Goal: Transaction & Acquisition: Book appointment/travel/reservation

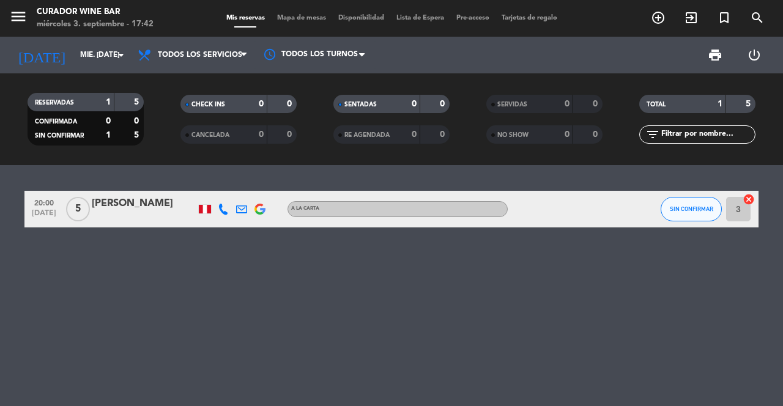
click at [24, 17] on icon "menu" at bounding box center [18, 16] width 18 height 18
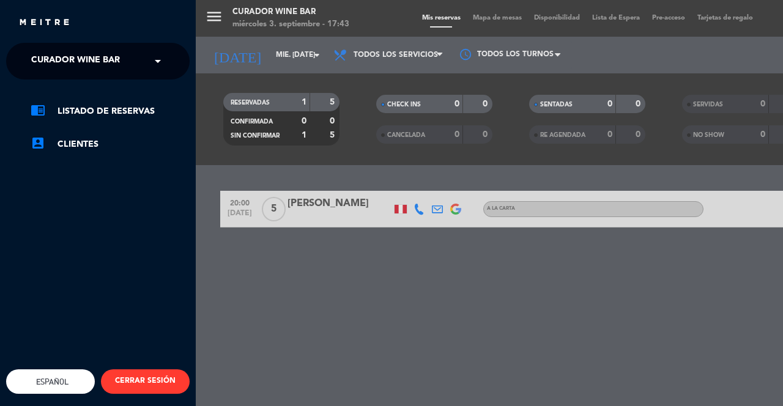
click at [133, 59] on div "× Curador Wine Bar" at bounding box center [82, 61] width 112 height 26
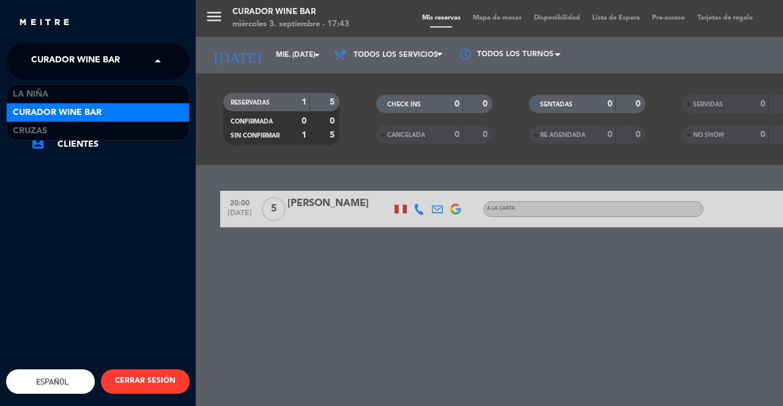
click at [258, 288] on div "menu Curador Wine Bar miércoles 3. septiembre - 17:43 Mis reservas Mapa de mesa…" at bounding box center [587, 203] width 783 height 406
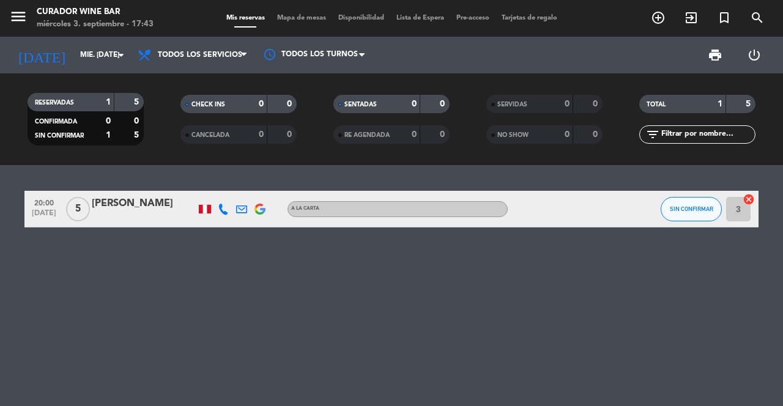
click at [652, 24] on icon "add_circle_outline" at bounding box center [658, 17] width 15 height 15
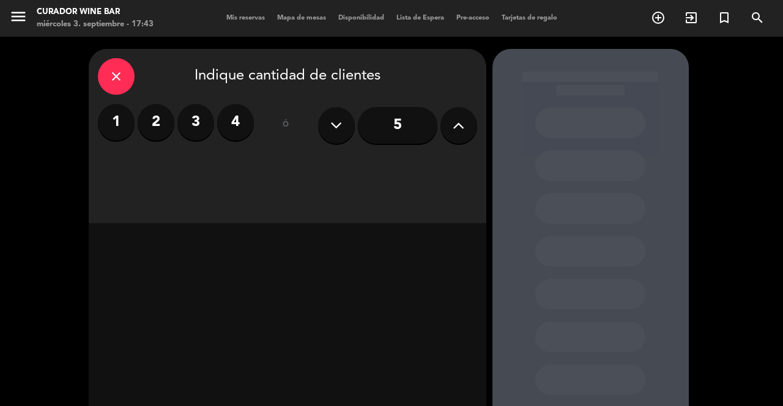
click at [129, 89] on div "close" at bounding box center [116, 76] width 37 height 37
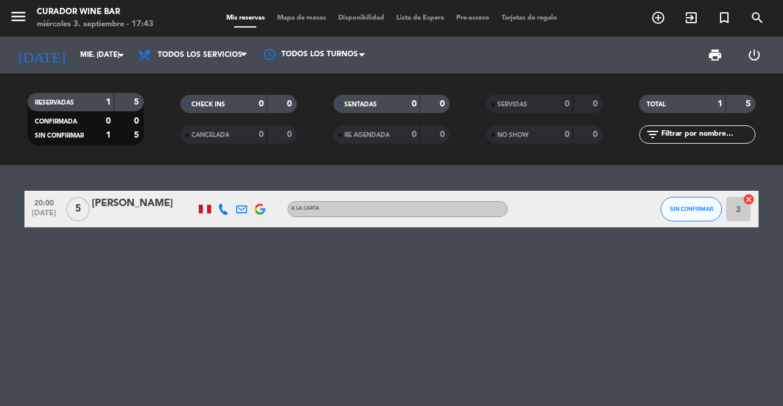
click at [107, 60] on input "mié. [DATE]" at bounding box center [122, 55] width 97 height 21
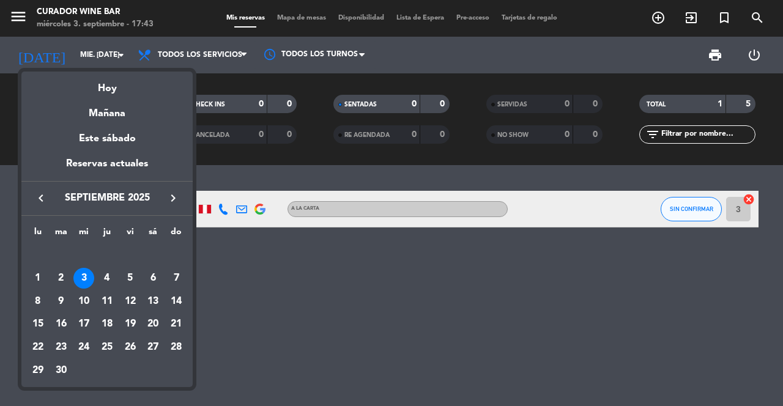
click at [227, 302] on div at bounding box center [391, 203] width 783 height 406
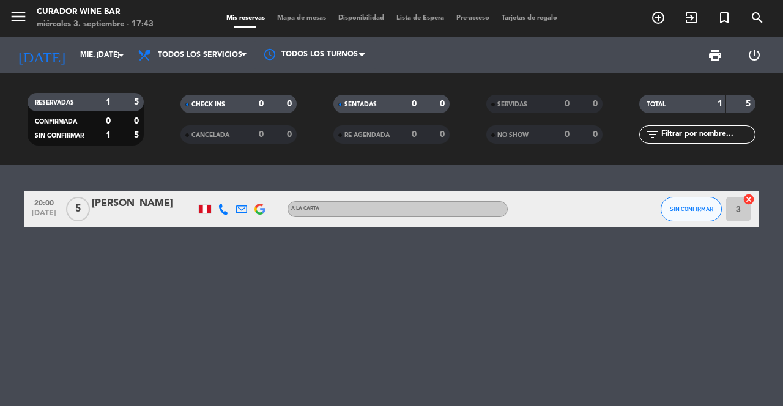
click at [35, 22] on span "menu" at bounding box center [23, 18] width 28 height 29
click at [15, 11] on icon "menu" at bounding box center [18, 16] width 18 height 18
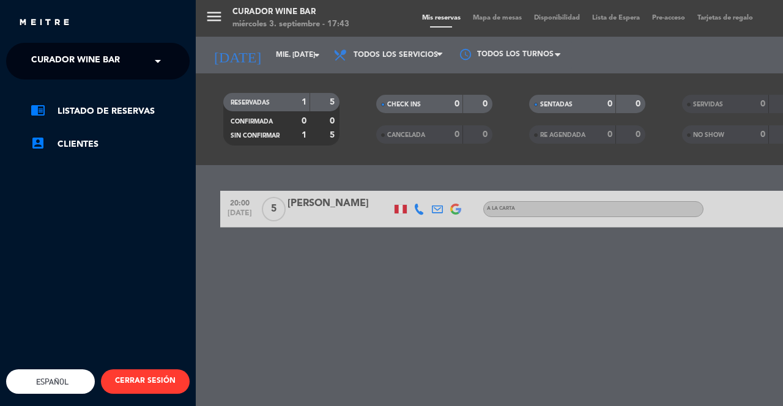
click at [260, 320] on div "menu Curador Wine Bar miércoles 3. septiembre - 17:43 Mis reservas Mapa de mesa…" at bounding box center [587, 203] width 783 height 406
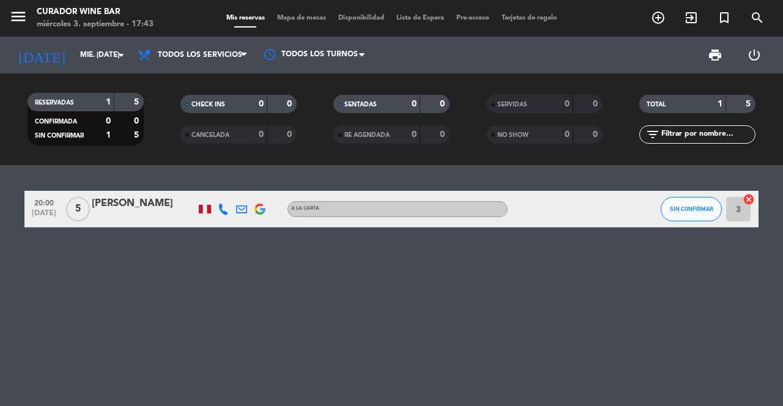
click at [24, 21] on icon "menu" at bounding box center [18, 16] width 18 height 18
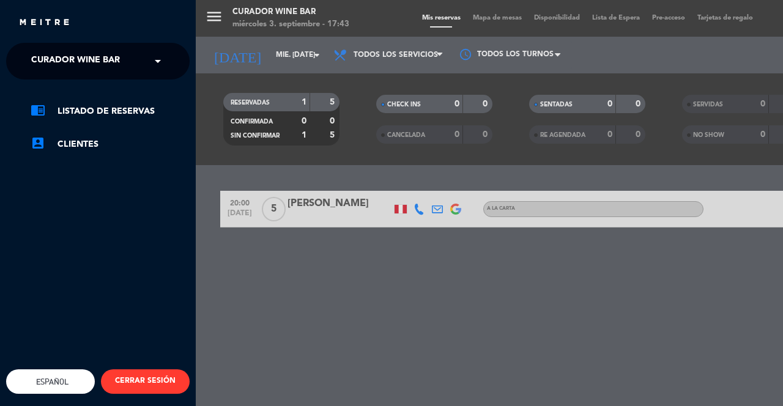
click at [310, 302] on div "menu Curador Wine Bar miércoles 3. septiembre - 17:43 Mis reservas Mapa de mesa…" at bounding box center [587, 203] width 783 height 406
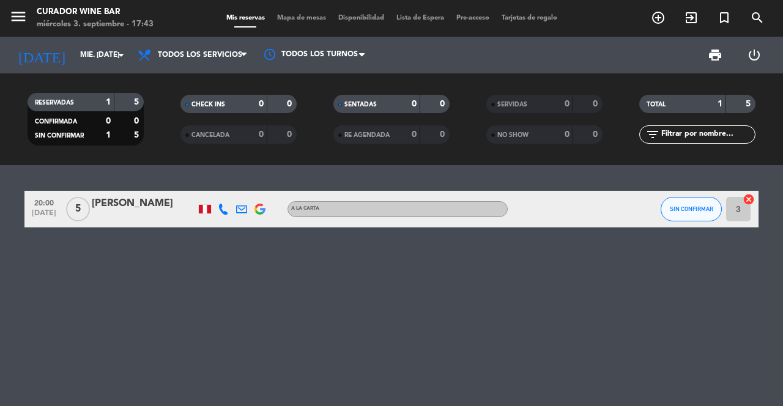
click at [654, 18] on icon "add_circle_outline" at bounding box center [658, 17] width 15 height 15
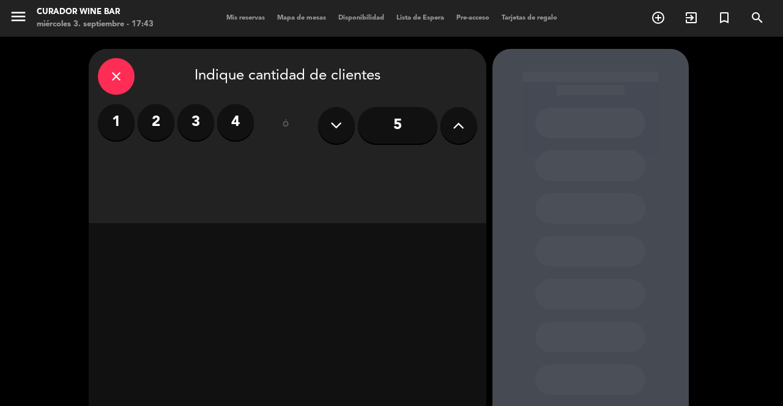
click at [193, 134] on label "3" at bounding box center [195, 122] width 37 height 37
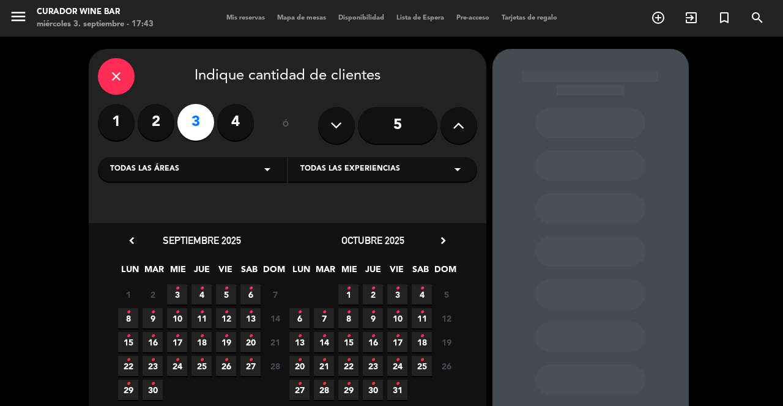
scroll to position [11, 0]
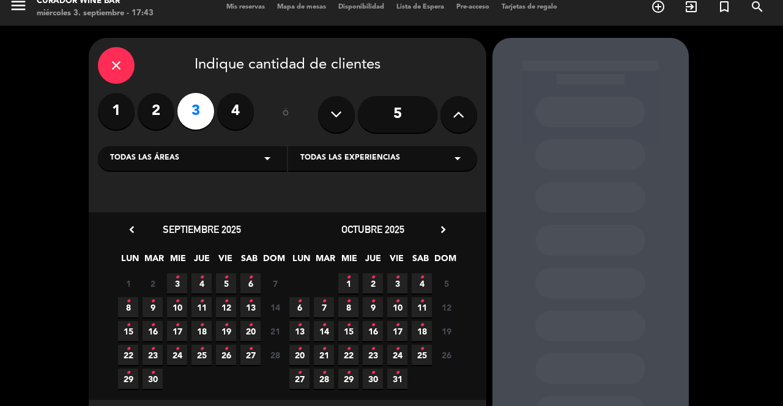
click at [138, 305] on span "8 •" at bounding box center [128, 307] width 20 height 20
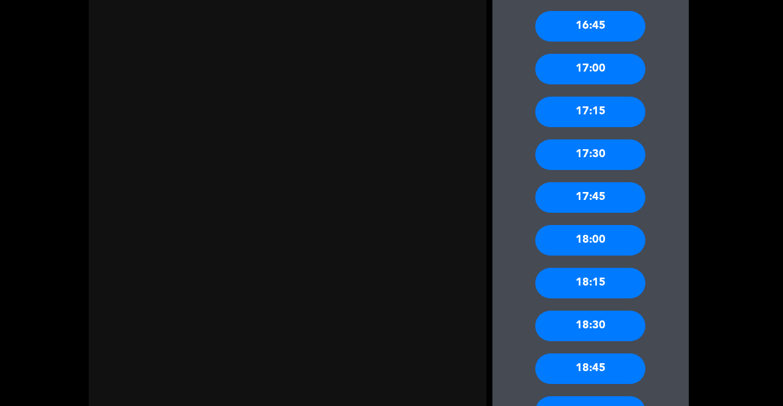
scroll to position [1050, 0]
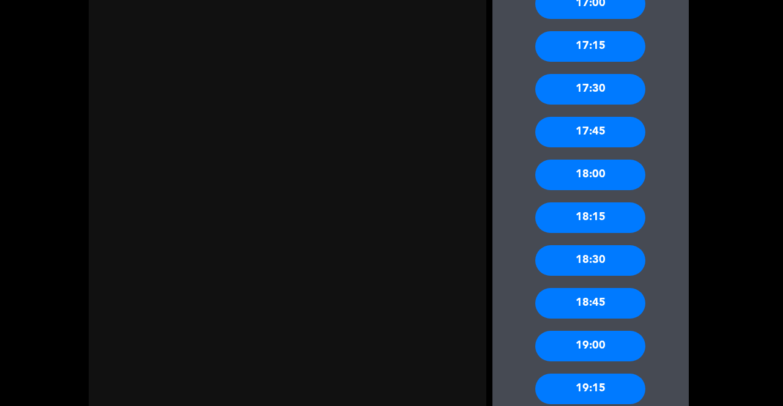
click at [611, 331] on div "19:00" at bounding box center [590, 346] width 110 height 31
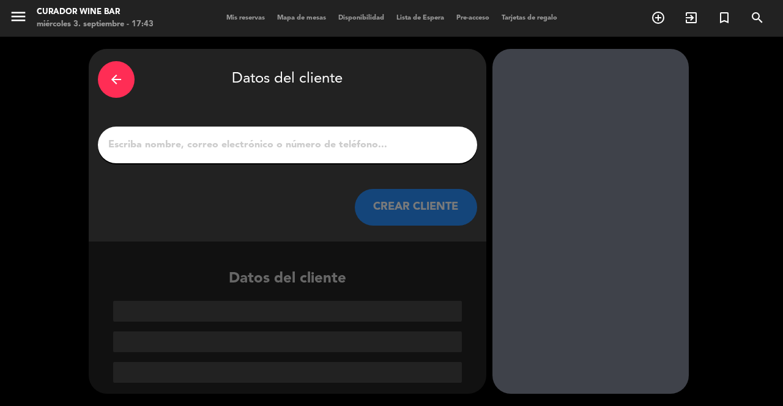
scroll to position [0, 0]
click at [216, 136] on input "1" at bounding box center [287, 144] width 361 height 17
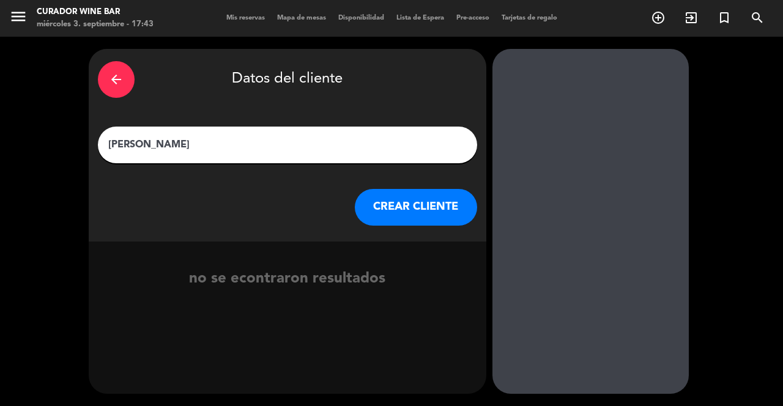
type input "[PERSON_NAME]"
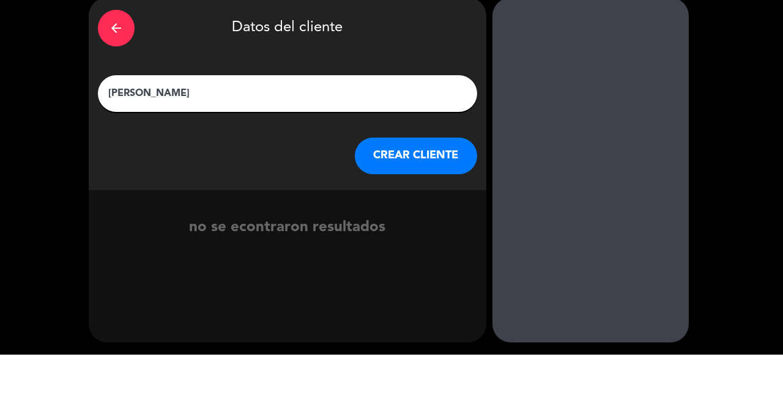
click at [412, 189] on button "CREAR CLIENTE" at bounding box center [416, 207] width 122 height 37
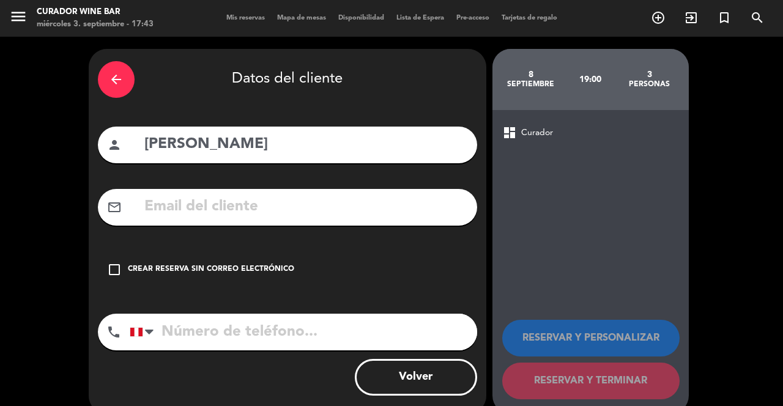
click at [263, 195] on input "text" at bounding box center [305, 207] width 325 height 25
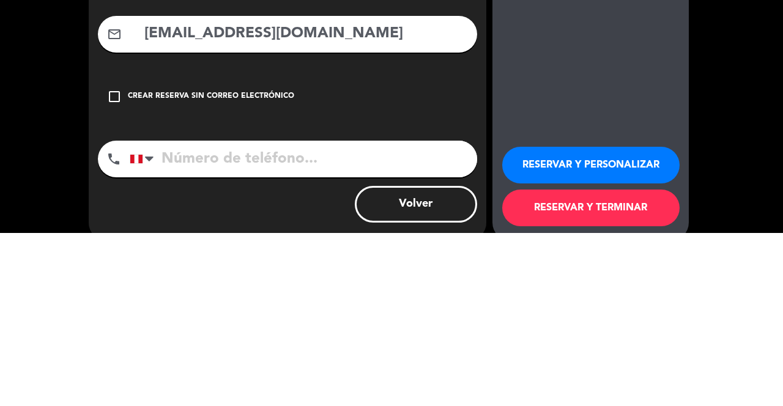
type input "[EMAIL_ADDRESS][DOMAIN_NAME]"
click at [253, 314] on input "tel" at bounding box center [304, 332] width 348 height 37
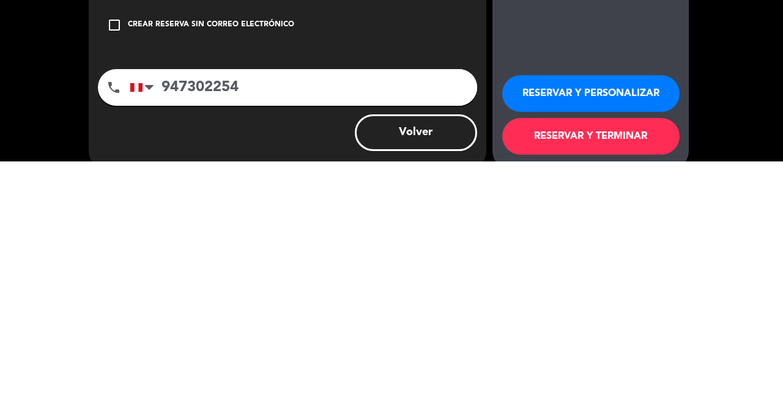
scroll to position [59, 0]
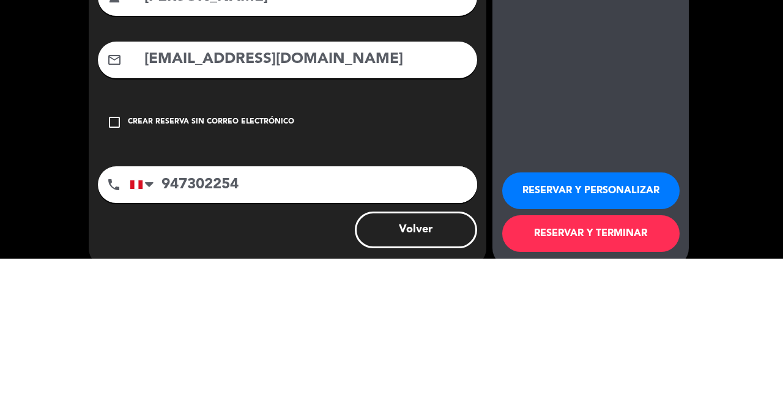
type input "947302254"
click at [130, 264] on div "Crear reserva sin correo electrónico" at bounding box center [211, 270] width 166 height 12
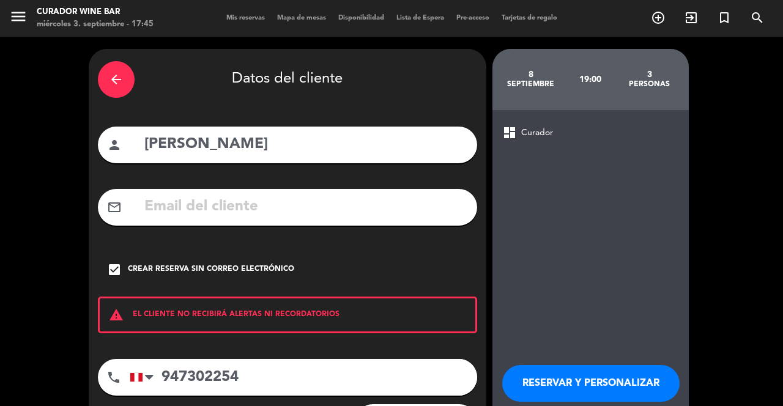
click at [117, 251] on div "check_box Crear reserva sin correo electrónico" at bounding box center [287, 269] width 379 height 37
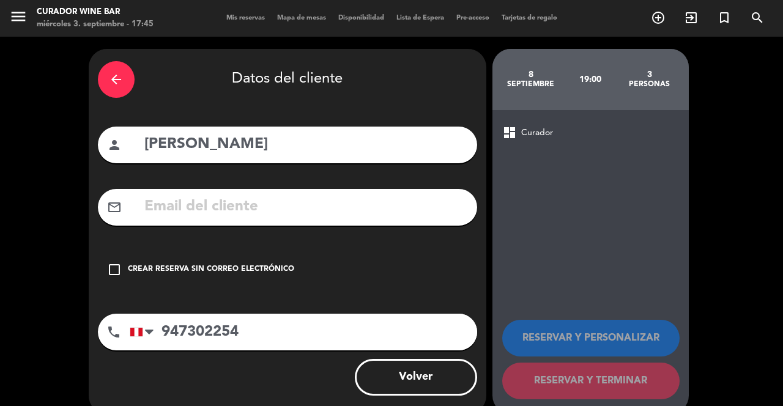
click at [280, 195] on input "text" at bounding box center [305, 207] width 325 height 25
click at [196, 195] on input "[DOMAIN_NAME]" at bounding box center [305, 207] width 325 height 25
click at [185, 195] on input "[DOMAIN_NAME]" at bounding box center [305, 207] width 325 height 25
click at [195, 195] on input "[DOMAIN_NAME]" at bounding box center [305, 207] width 325 height 25
click at [199, 195] on input "[DOMAIN_NAME]" at bounding box center [305, 207] width 325 height 25
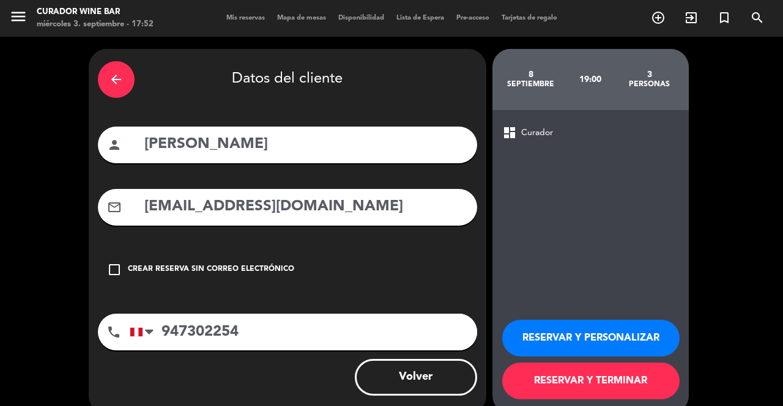
type input "[EMAIL_ADDRESS][DOMAIN_NAME]"
click at [542, 133] on span "Curador" at bounding box center [537, 133] width 32 height 14
click at [549, 129] on span "Curador" at bounding box center [537, 133] width 32 height 14
click at [18, 20] on icon "menu" at bounding box center [18, 16] width 18 height 18
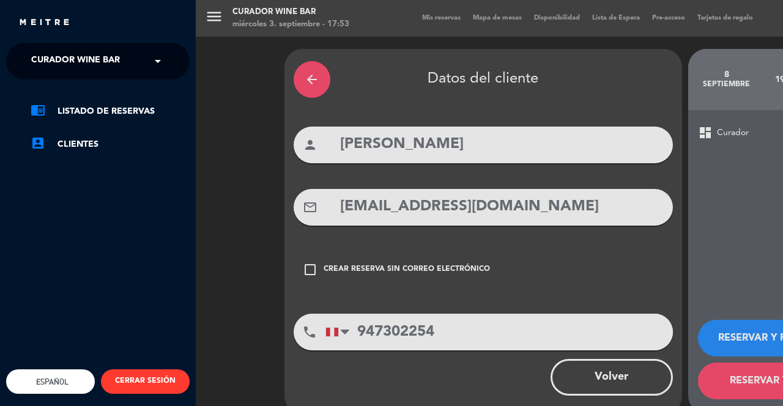
click at [125, 64] on div "× Curador Wine Bar" at bounding box center [82, 61] width 112 height 26
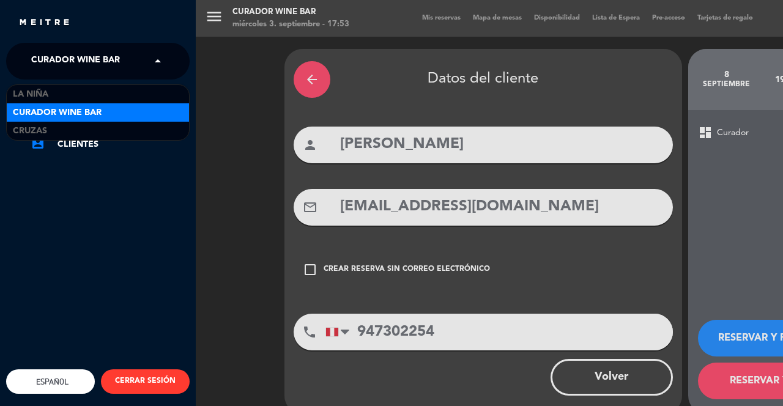
click at [44, 95] on span "La Niña" at bounding box center [30, 95] width 35 height 14
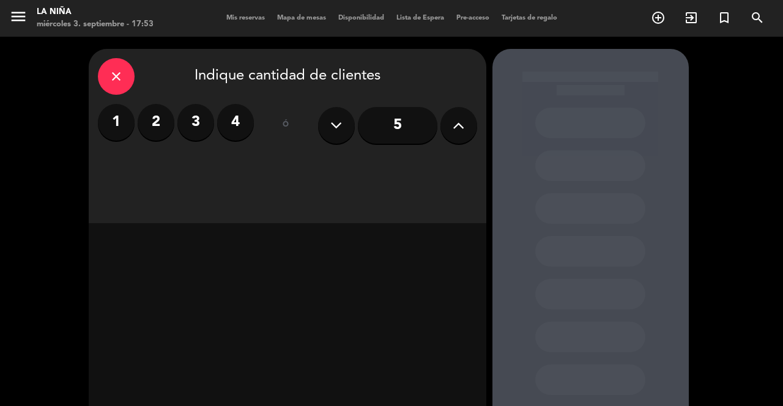
click at [24, 403] on div "close Indique cantidad de clientes 1 2 3 4 ó 5" at bounding box center [391, 256] width 783 height 438
click at [81, 49] on div "close Indique cantidad de clientes 1 2 3 4 ó 5" at bounding box center [391, 256] width 783 height 438
click at [88, 24] on div "miércoles 3. septiembre - 17:53" at bounding box center [95, 24] width 117 height 12
click at [20, 28] on button "menu" at bounding box center [18, 18] width 18 height 23
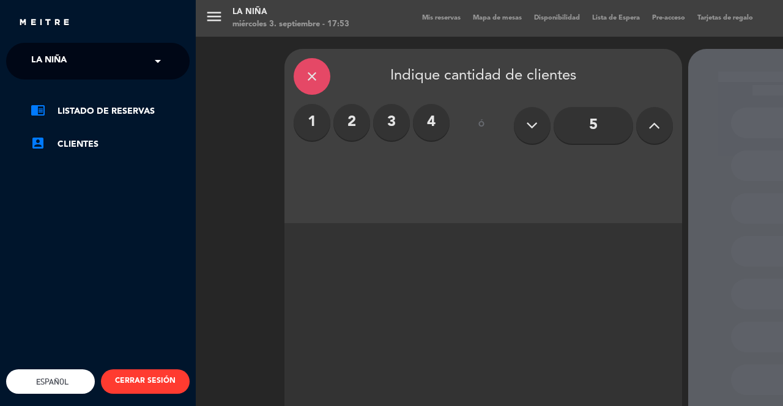
click at [268, 199] on div "menu La Niña miércoles 3. septiembre - 17:53 Mis reservas Mapa de mesas Disponi…" at bounding box center [587, 203] width 783 height 406
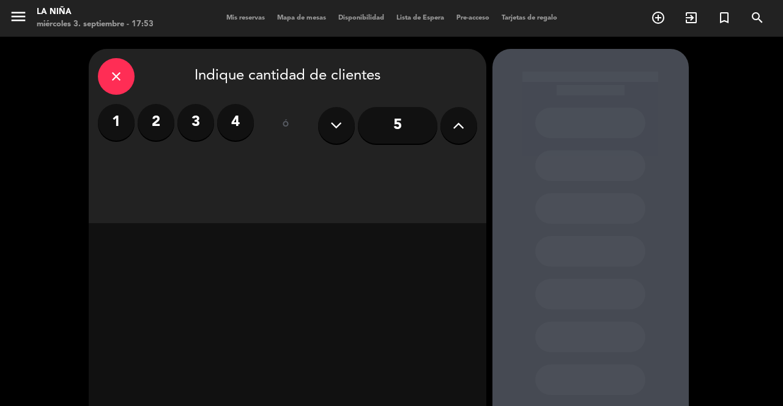
click at [128, 32] on div "menu La Niña miércoles 3. septiembre - 17:53" at bounding box center [98, 18] width 196 height 29
click at [122, 17] on div "La Niña" at bounding box center [95, 12] width 117 height 12
click at [156, 116] on label "2" at bounding box center [156, 122] width 37 height 37
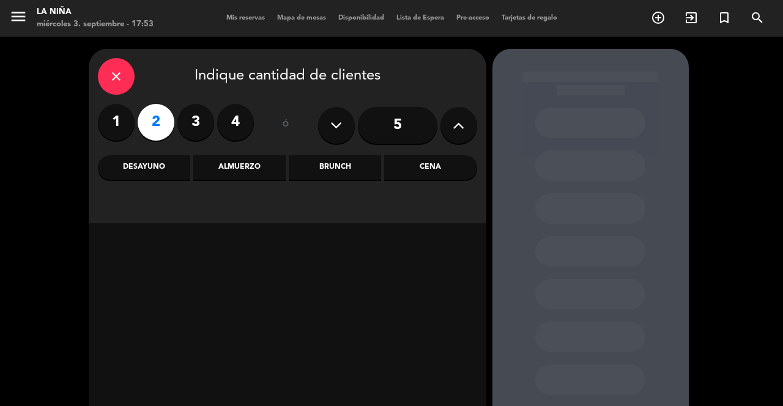
click at [433, 172] on div "Cena" at bounding box center [430, 167] width 92 height 24
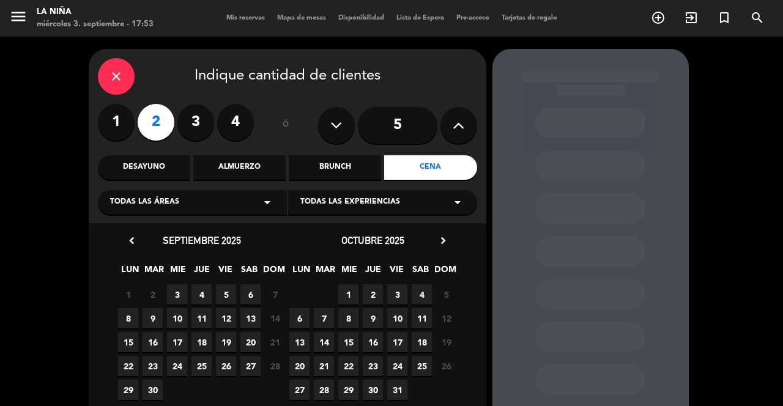
click at [134, 322] on span "8" at bounding box center [128, 318] width 20 height 20
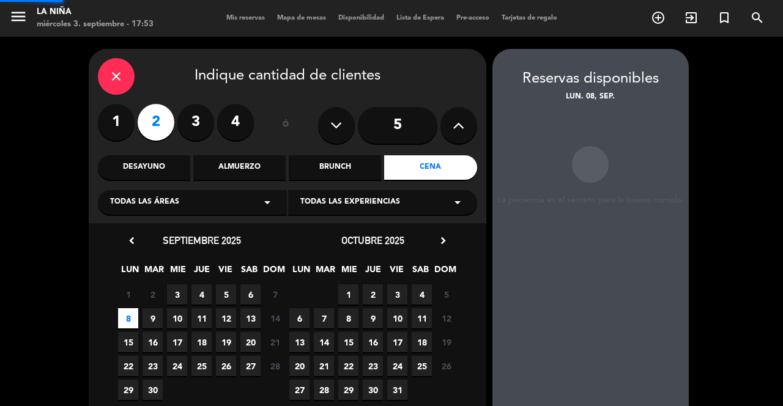
scroll to position [11, 0]
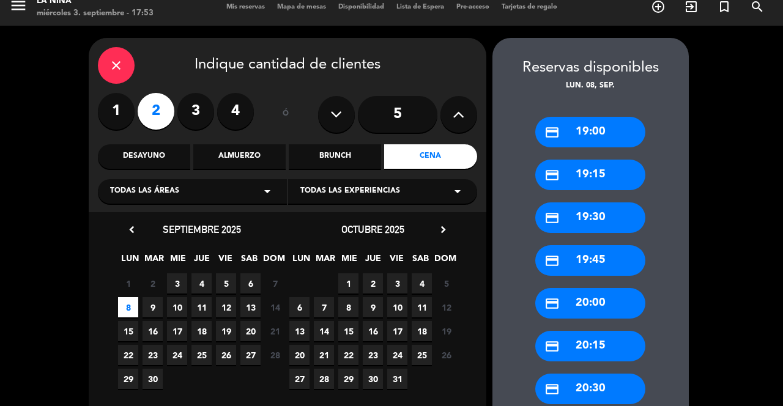
click at [608, 117] on div "credit_card 19:00" at bounding box center [590, 132] width 110 height 31
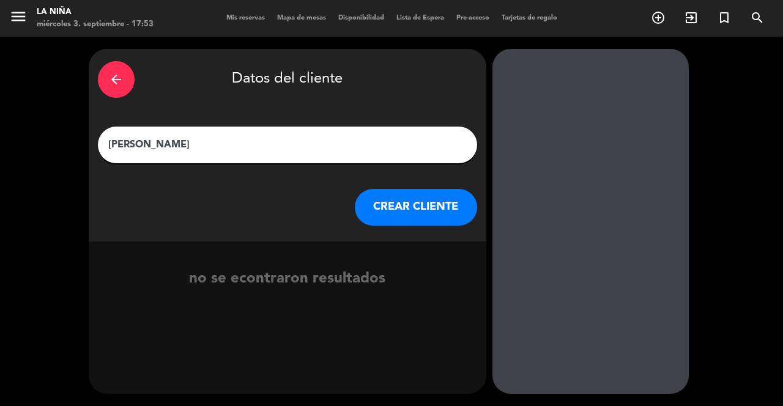
scroll to position [0, 0]
click at [201, 136] on input "[PERSON_NAME]" at bounding box center [287, 144] width 361 height 17
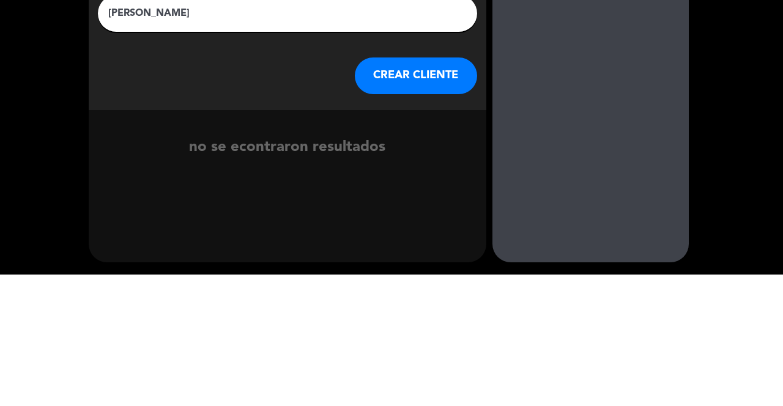
click at [428, 208] on button "CREAR CLIENTE" at bounding box center [416, 207] width 122 height 37
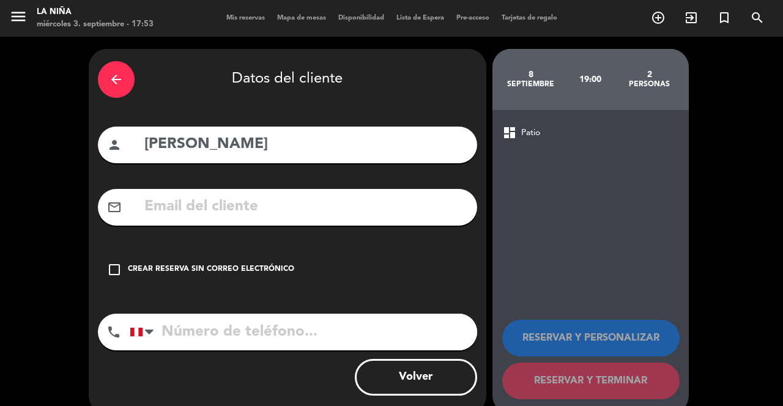
click at [267, 196] on input "text" at bounding box center [305, 207] width 325 height 25
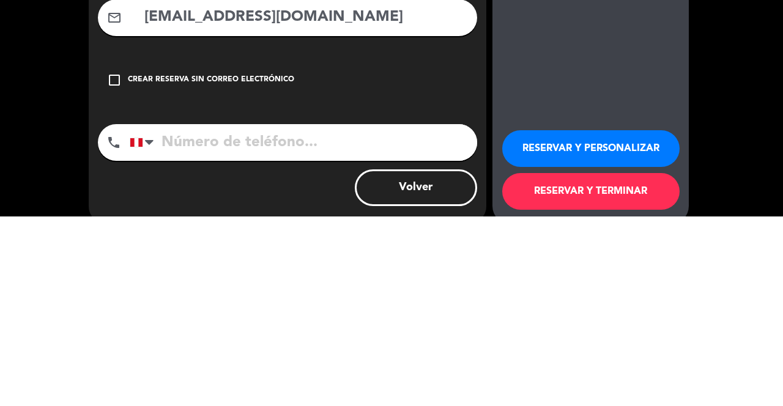
type input "[EMAIL_ADDRESS][DOMAIN_NAME]"
click at [259, 332] on input "tel" at bounding box center [304, 332] width 348 height 37
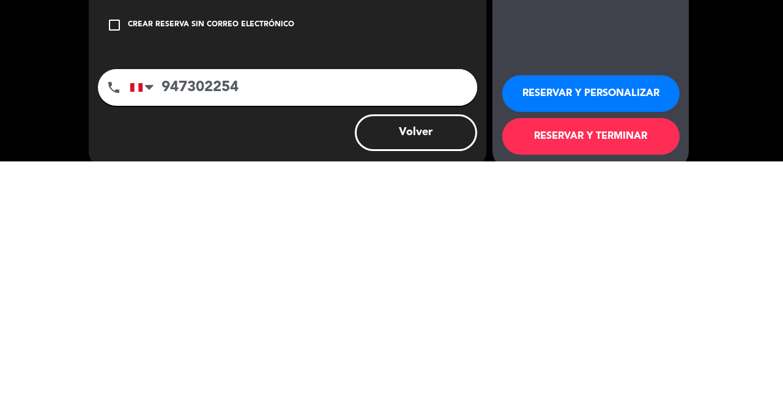
scroll to position [59, 0]
type input "947302254"
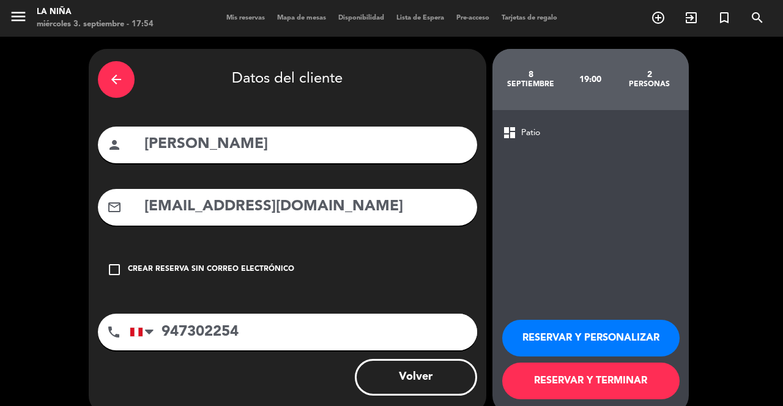
click at [544, 367] on button "RESERVAR Y TERMINAR" at bounding box center [590, 381] width 177 height 37
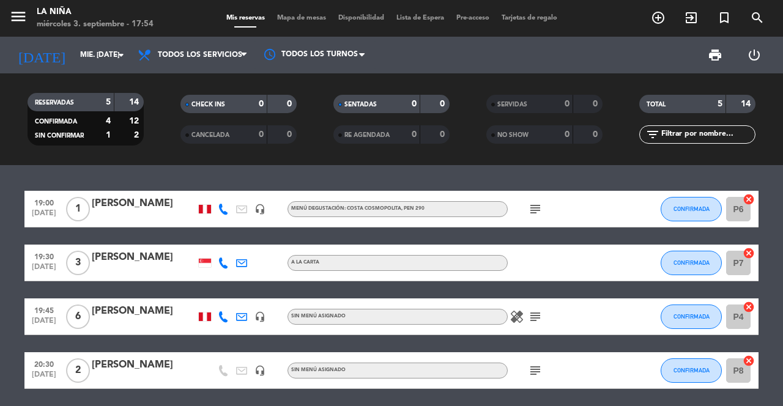
click at [23, 17] on icon "menu" at bounding box center [18, 16] width 18 height 18
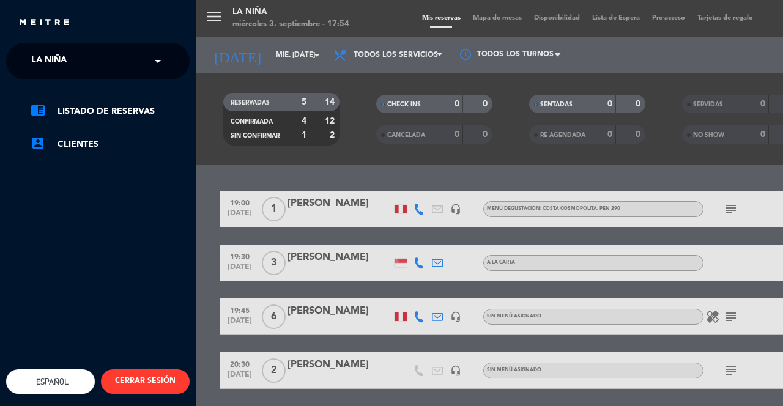
click at [215, 140] on div "menu La Niña miércoles 3. septiembre - 17:54 Mis reservas Mapa de mesas Disponi…" at bounding box center [587, 203] width 783 height 406
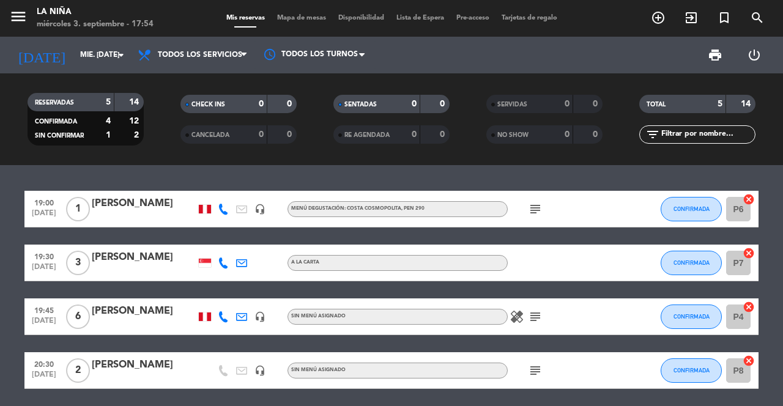
click at [103, 54] on input "mié. [DATE]" at bounding box center [122, 55] width 97 height 21
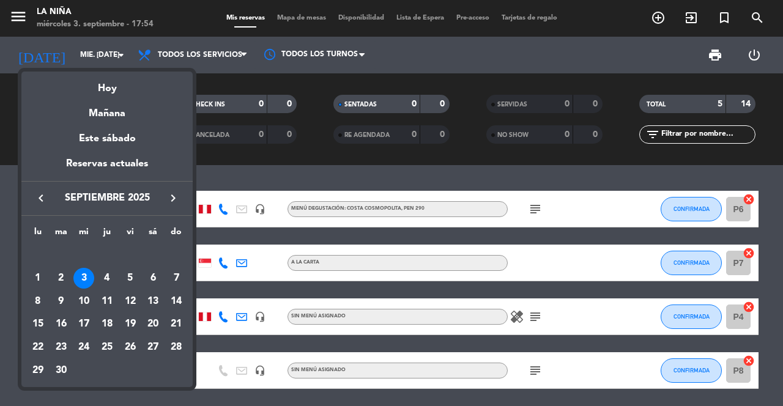
click at [42, 306] on div "8" at bounding box center [38, 301] width 21 height 21
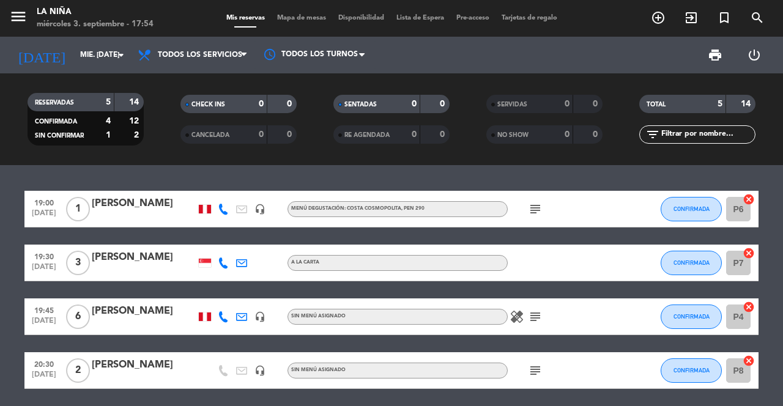
type input "lun. [DATE]"
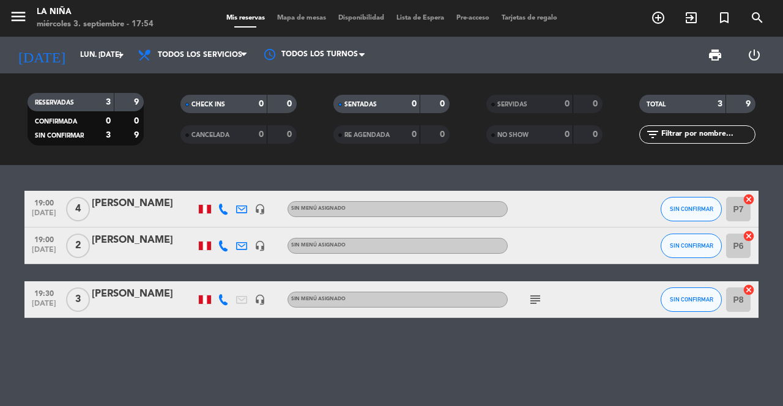
click at [157, 202] on div "[PERSON_NAME]" at bounding box center [144, 204] width 104 height 16
